Goal: Check status

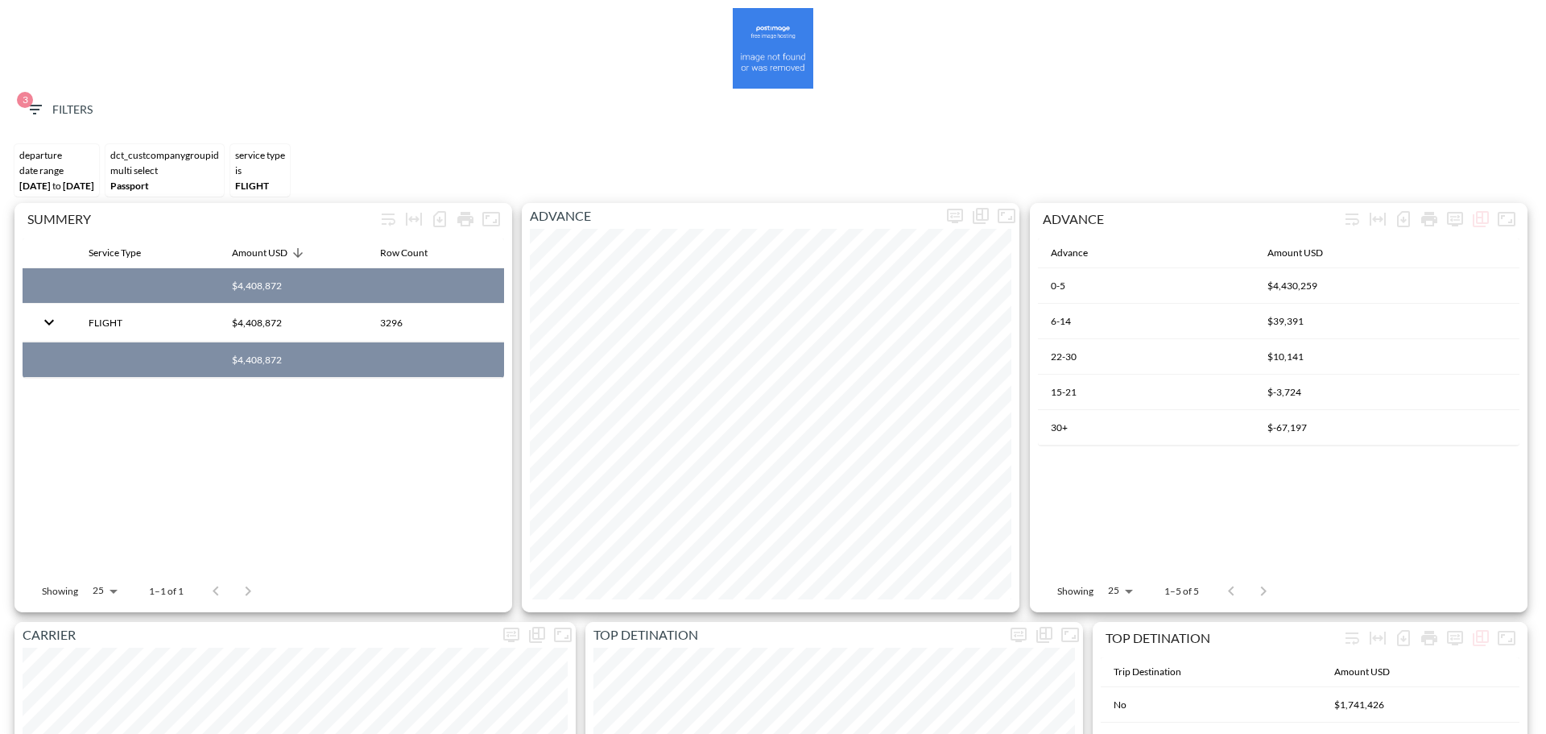
scroll to position [2531, 0]
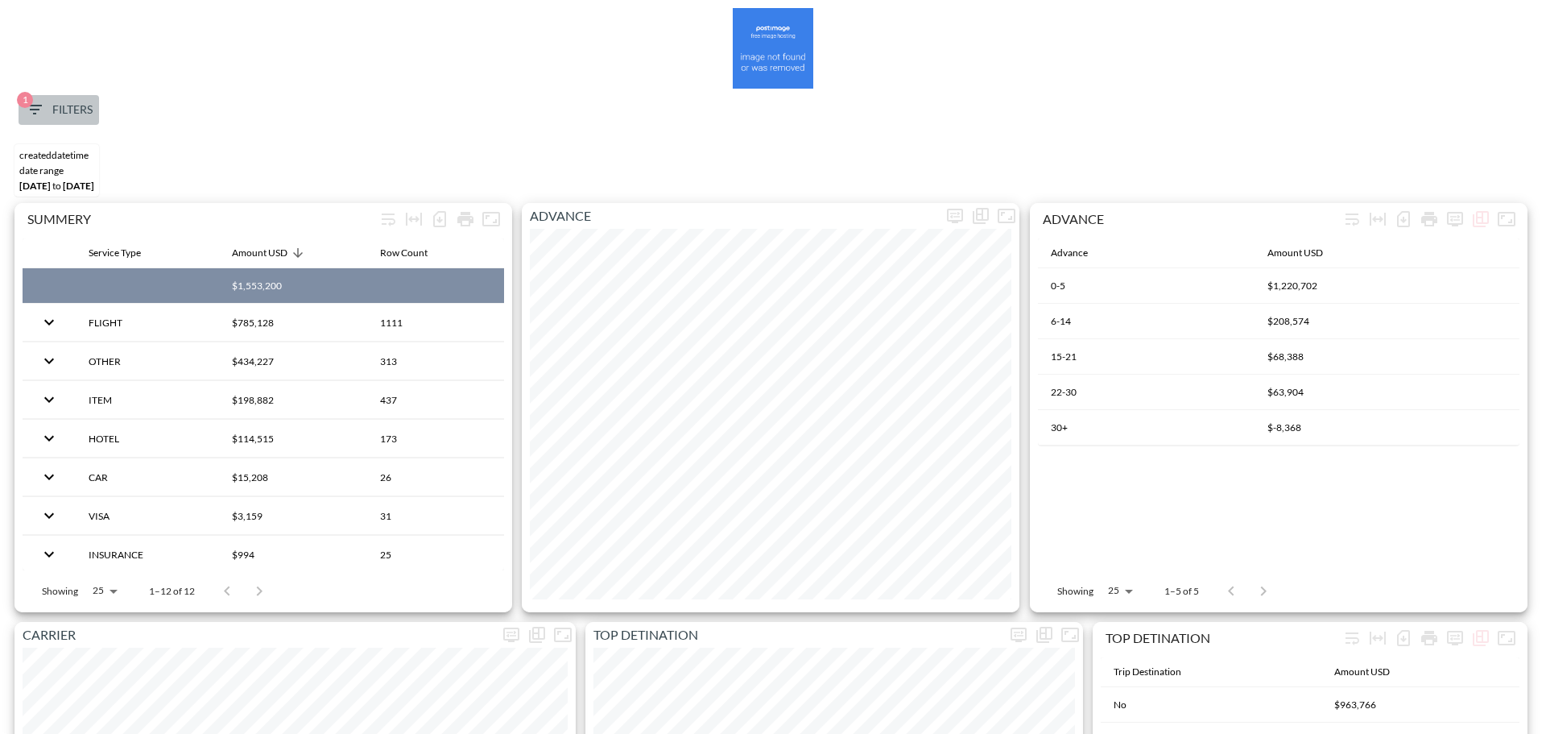
click at [40, 100] on icon "button" at bounding box center [34, 109] width 19 height 19
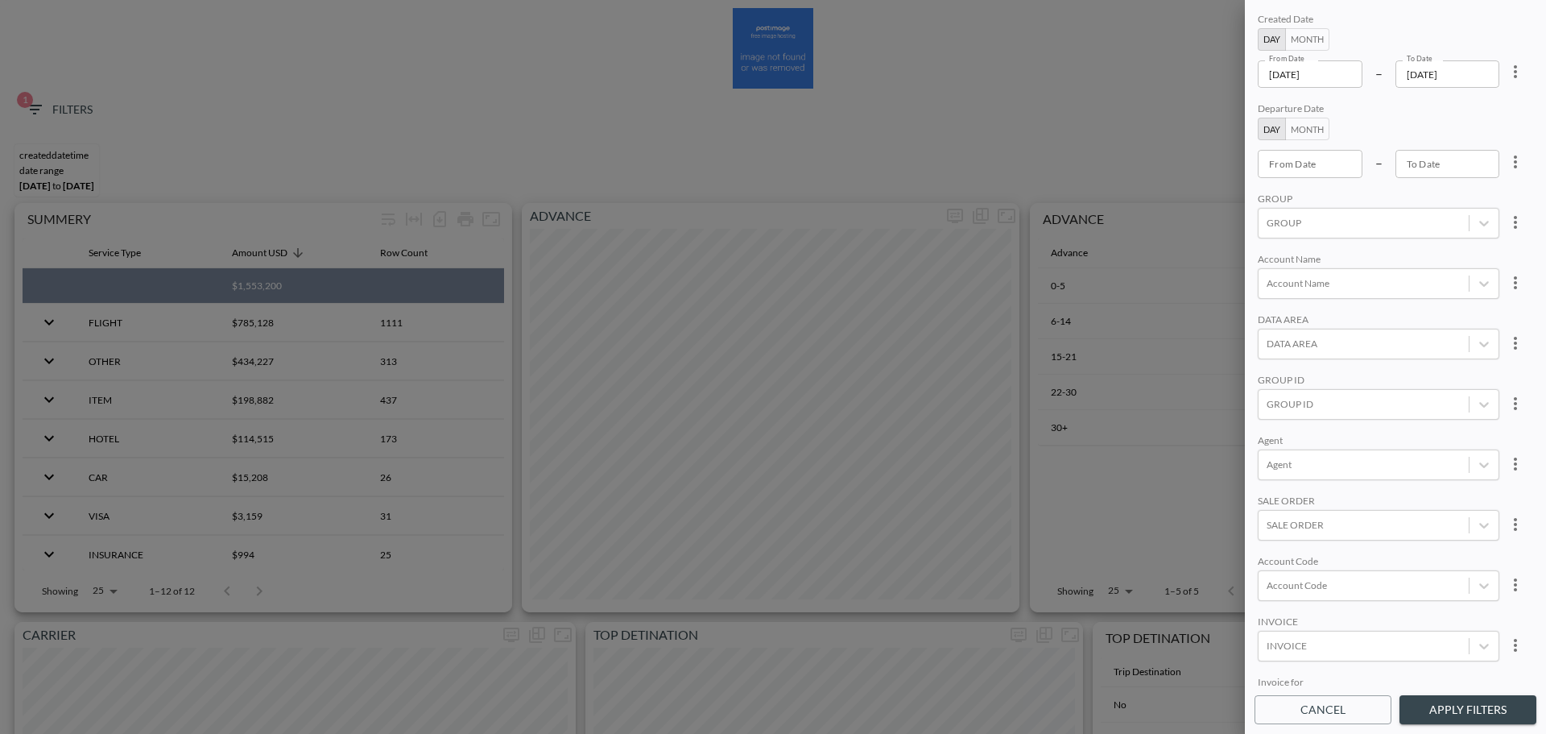
click at [1347, 77] on input "[DATE]" at bounding box center [1310, 73] width 105 height 27
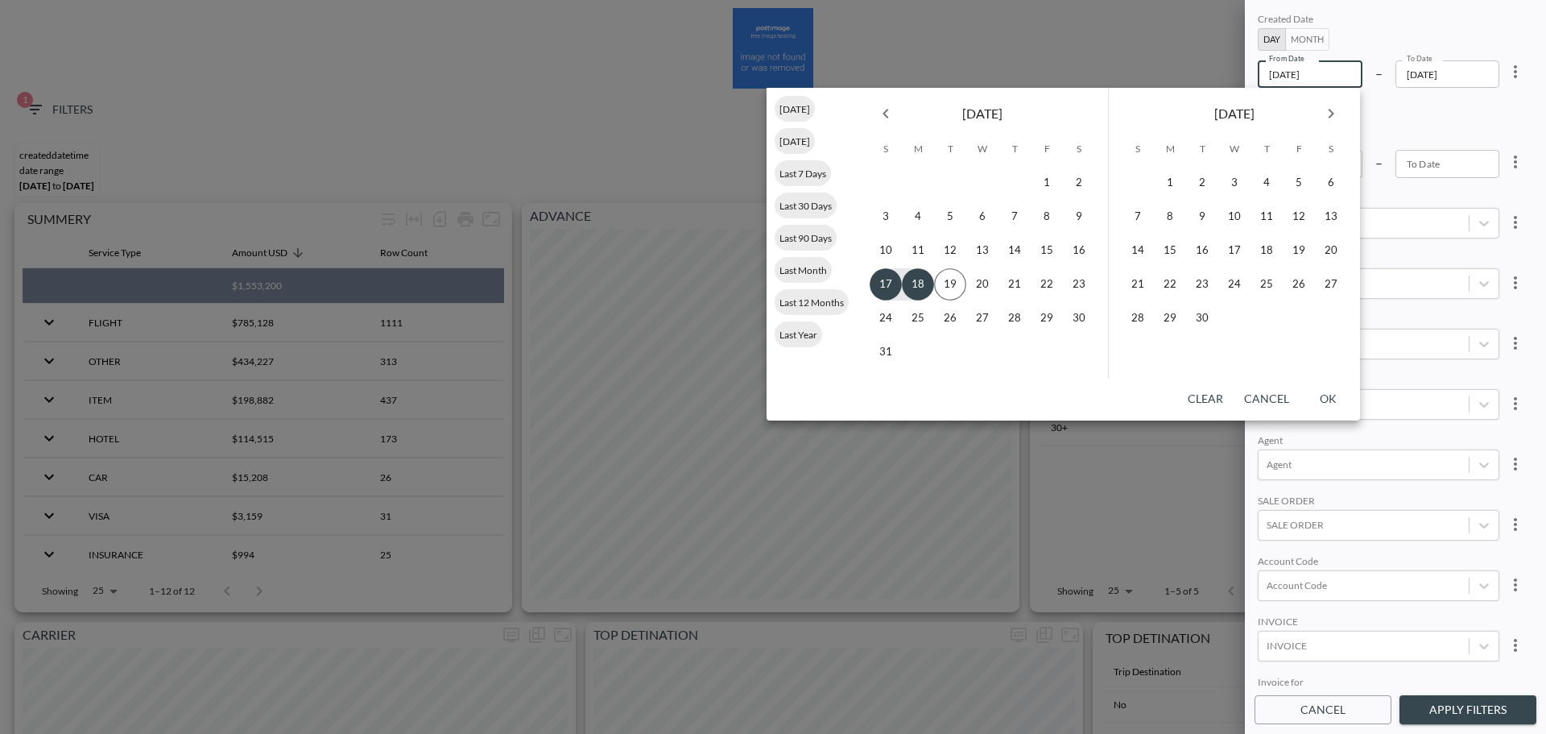
click at [887, 116] on icon "Previous month" at bounding box center [886, 114] width 6 height 10
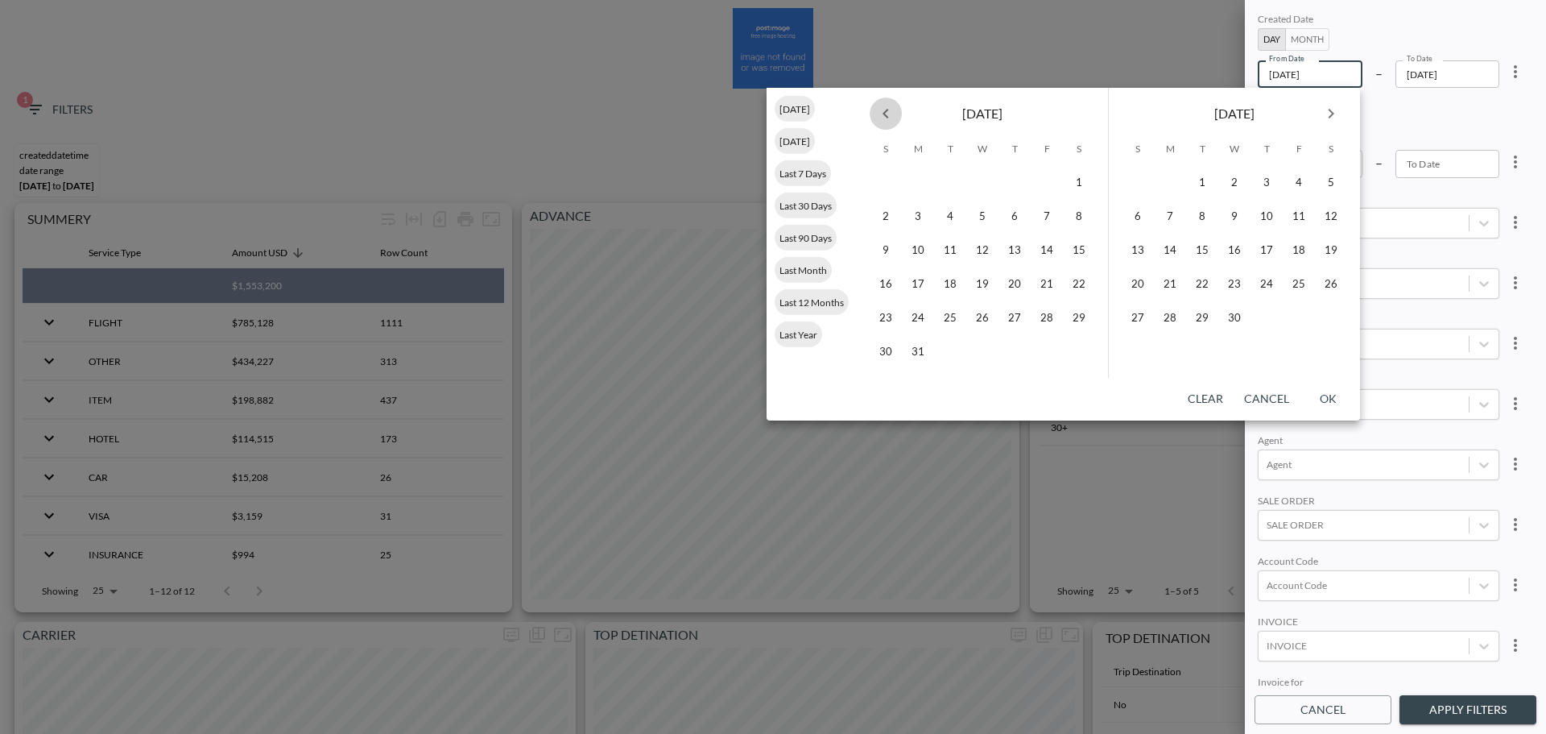
click at [887, 116] on icon "Previous month" at bounding box center [886, 114] width 6 height 10
click at [985, 183] on button "1" at bounding box center [982, 183] width 32 height 32
type input "[DATE]"
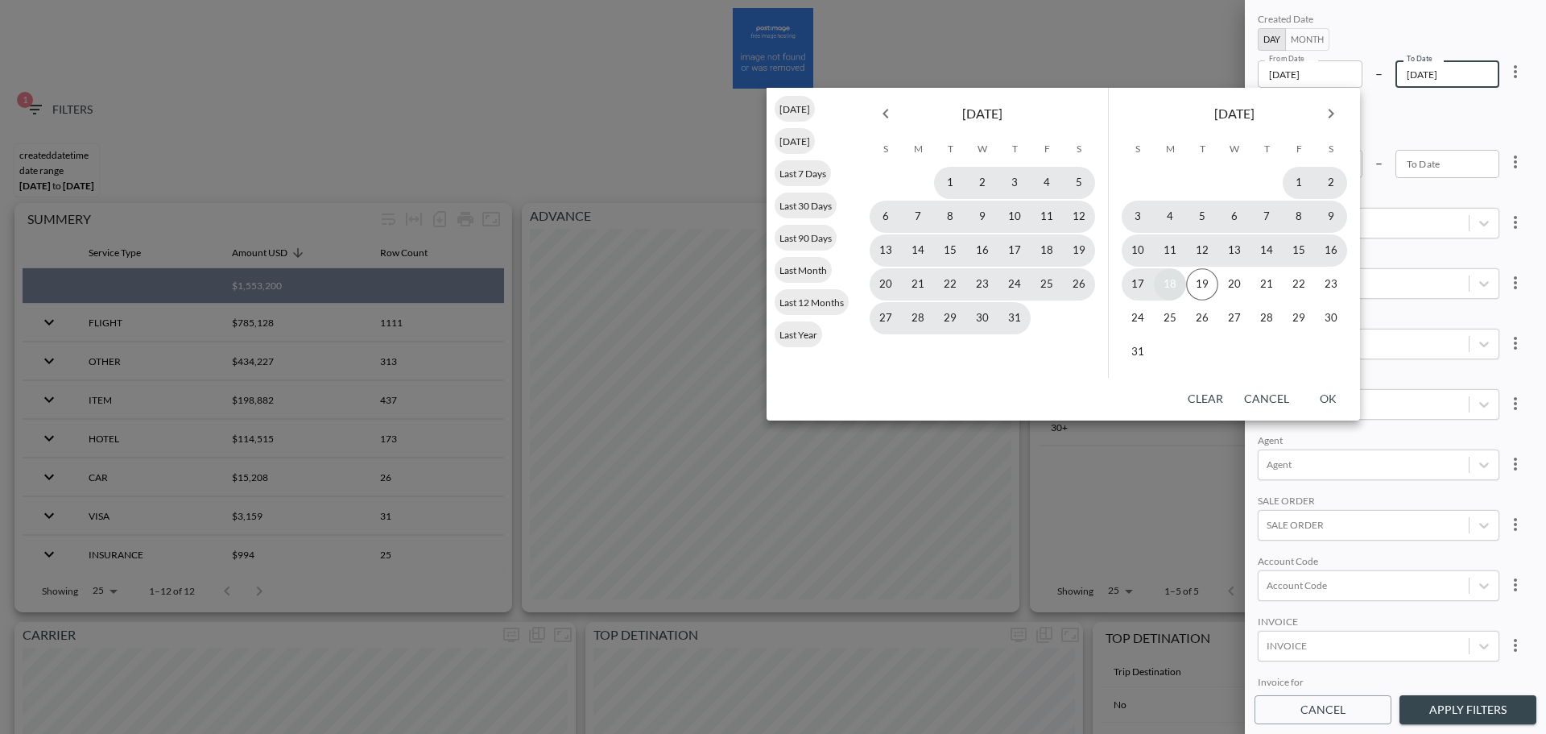
click at [1170, 284] on button "18" at bounding box center [1170, 284] width 32 height 32
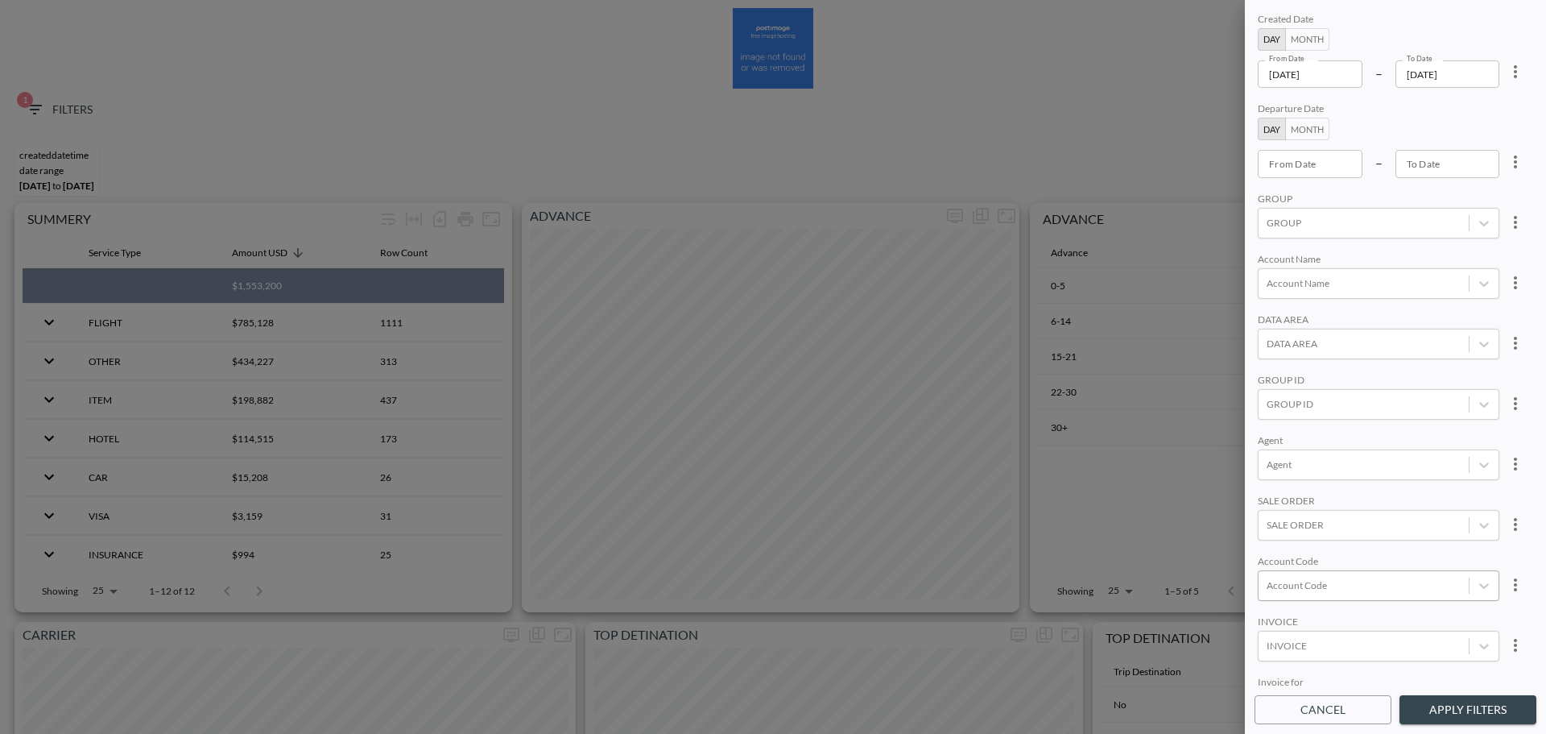
click at [1318, 592] on div at bounding box center [1364, 584] width 194 height 15
click at [1275, 520] on input "NXTS" at bounding box center [1270, 532] width 34 height 34
type input "NXTS"
click at [1372, 496] on div "SALE ORDER" at bounding box center [1379, 502] width 242 height 15
click at [1482, 692] on div "Created Date Day Month From Date [DATE] From Date – To Date [DATE] To Date Depa…" at bounding box center [1395, 367] width 301 height 734
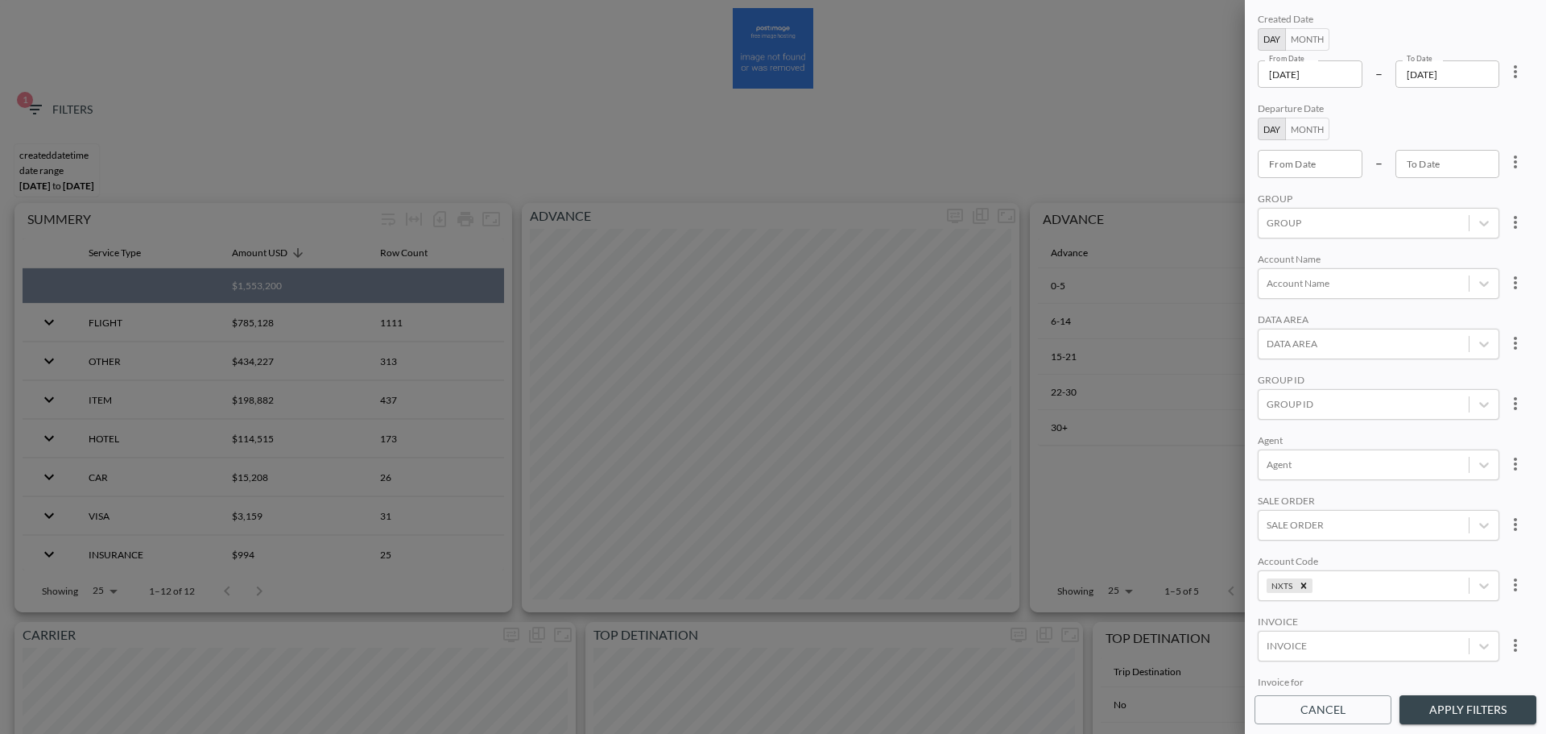
click at [1480, 692] on div "Created Date Day Month From Date [DATE] From Date – To Date [DATE] To Date Depa…" at bounding box center [1395, 367] width 301 height 734
click at [1481, 697] on button "Apply Filters" at bounding box center [1468, 710] width 137 height 30
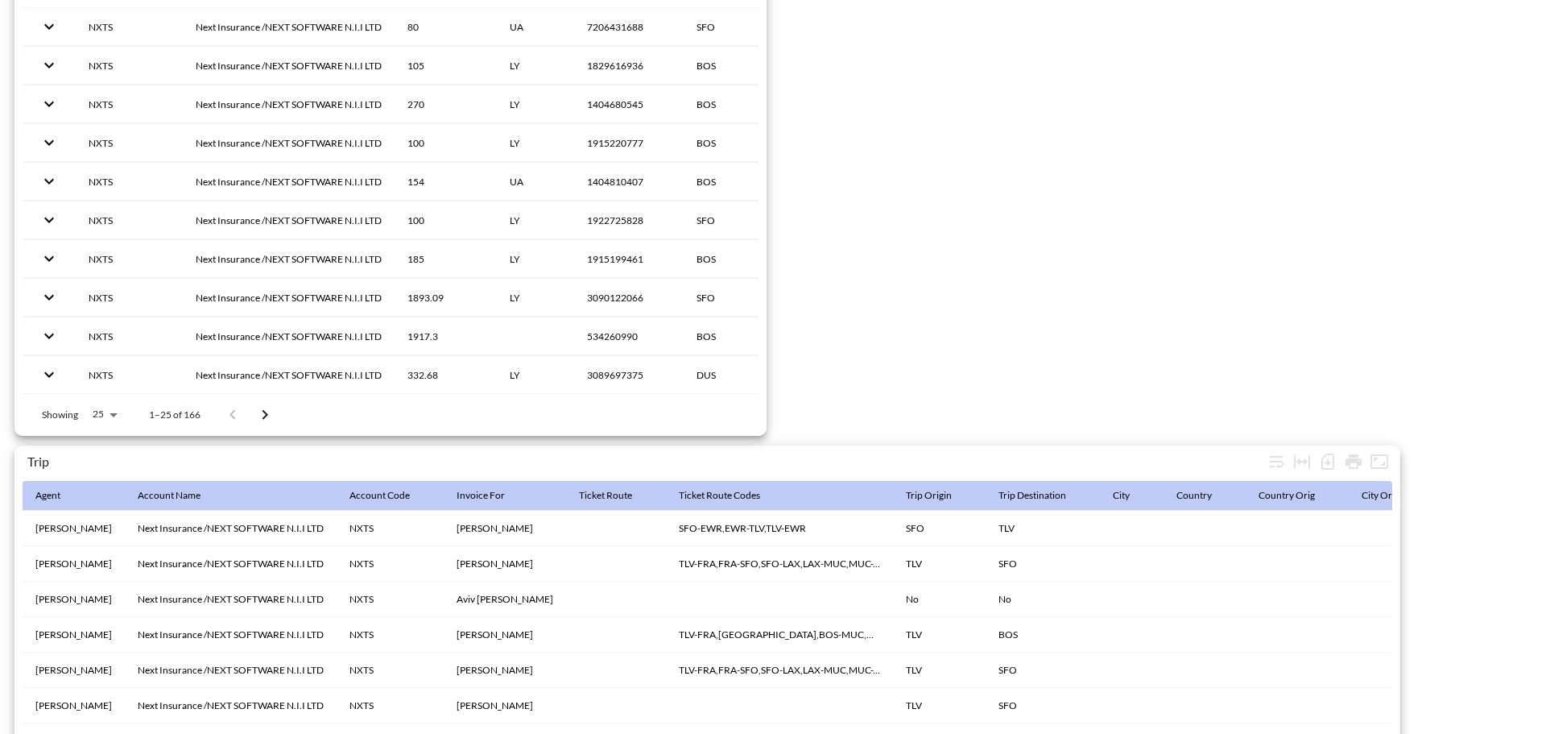
scroll to position [2533, 0]
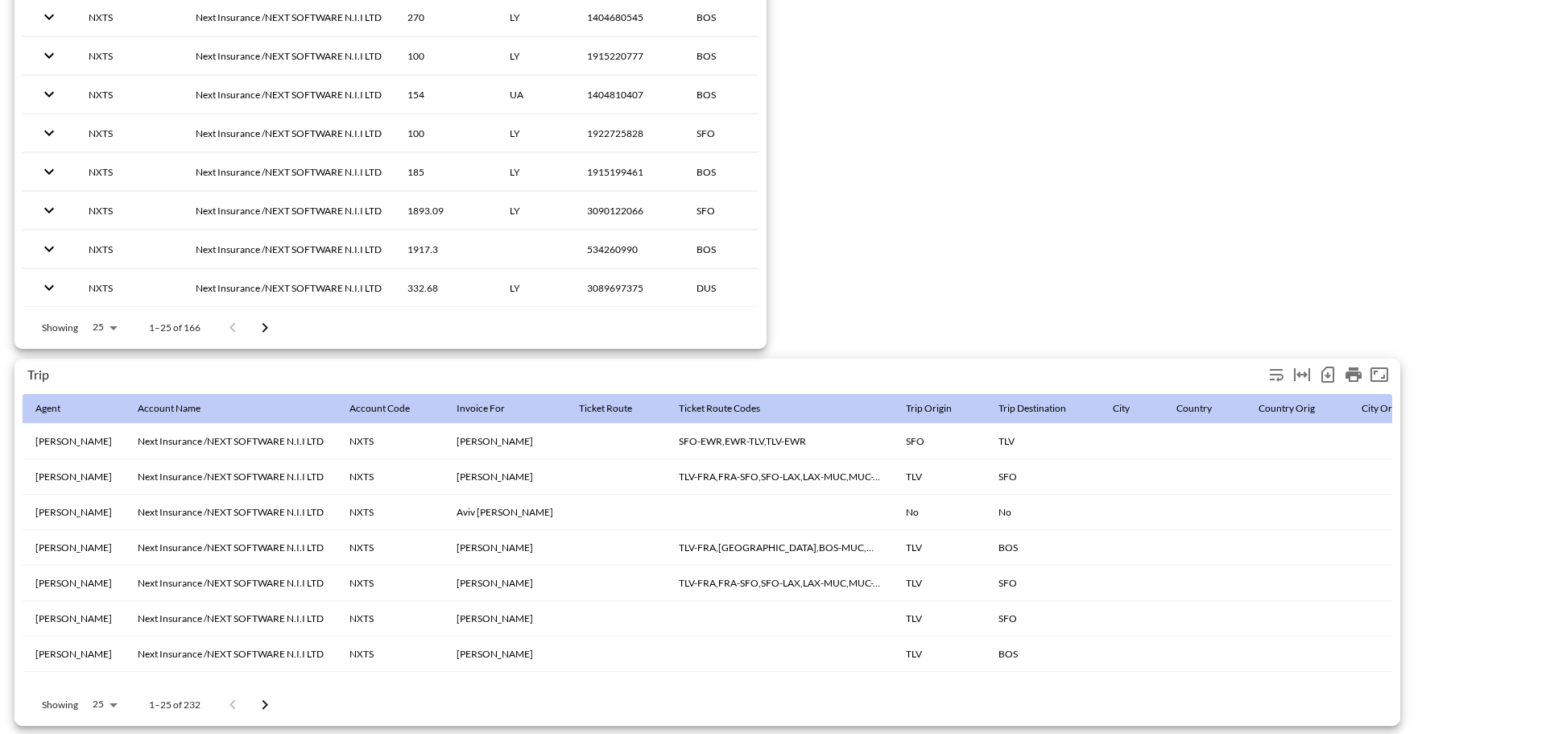
click at [1331, 369] on icon "Number of rows selected for download: 232" at bounding box center [1327, 374] width 19 height 19
